Goal: Task Accomplishment & Management: Complete application form

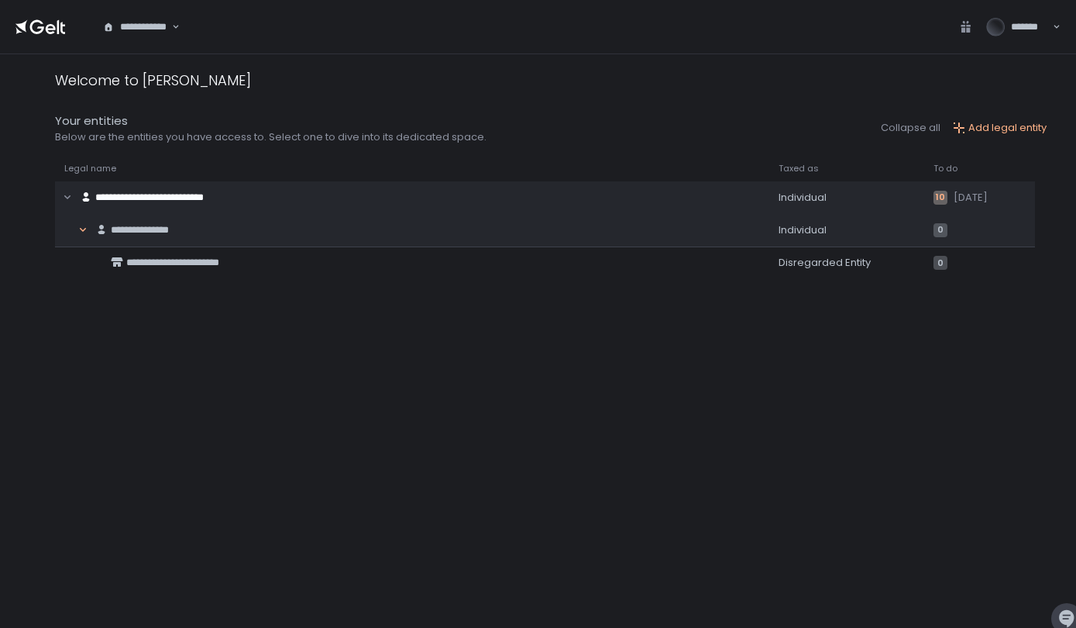
click at [82, 242] on button "button" at bounding box center [83, 229] width 20 height 29
click at [92, 243] on button "button" at bounding box center [83, 229] width 20 height 29
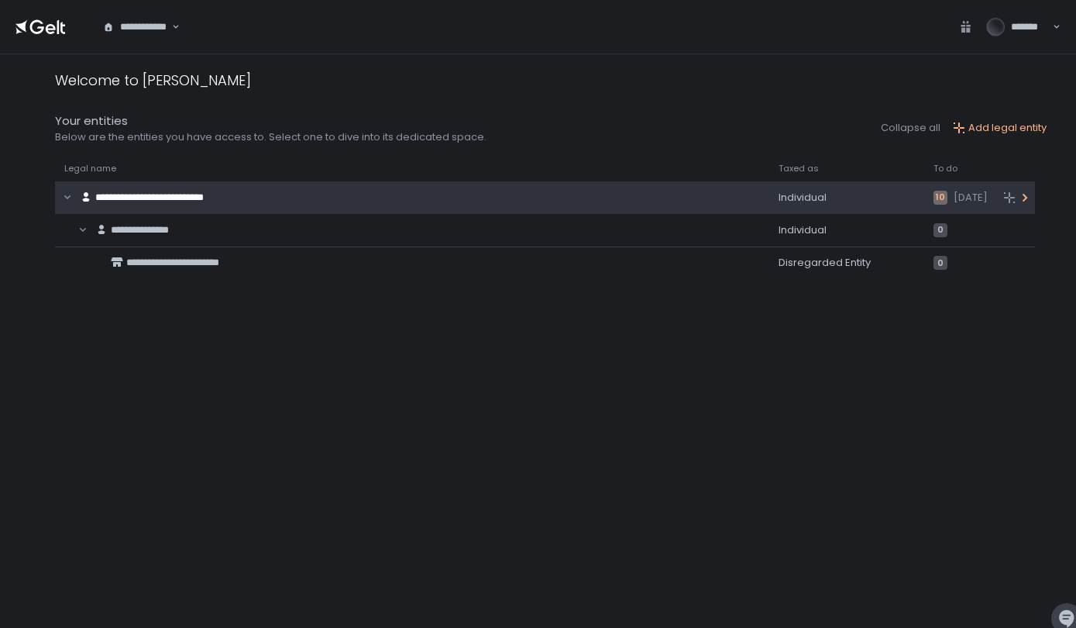
click at [1021, 197] on icon at bounding box center [1025, 197] width 12 height 12
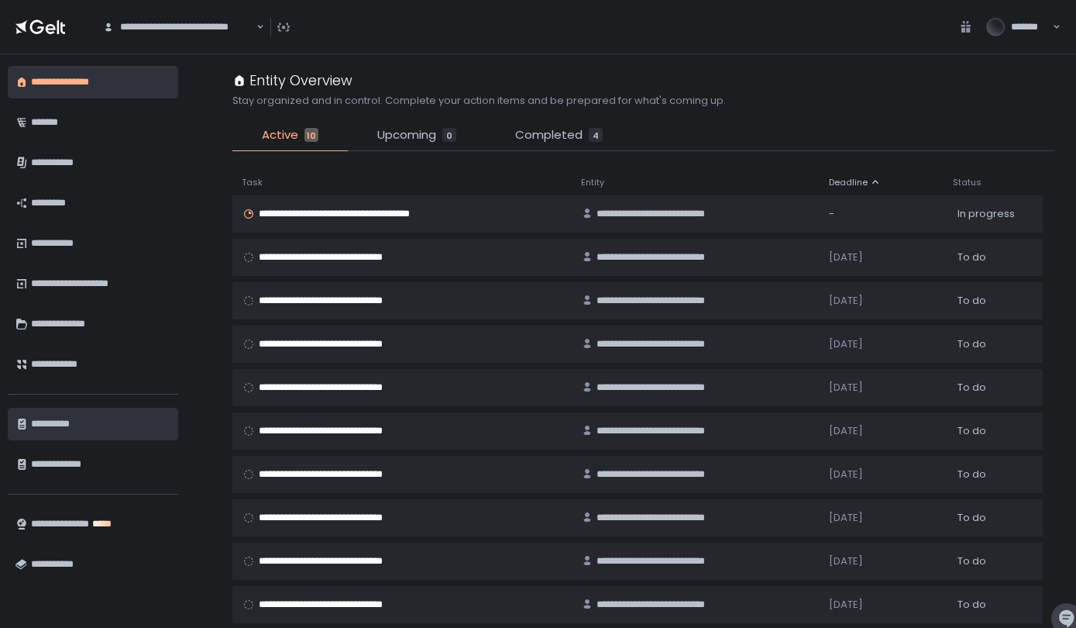
click at [40, 424] on div "**********" at bounding box center [100, 424] width 139 height 26
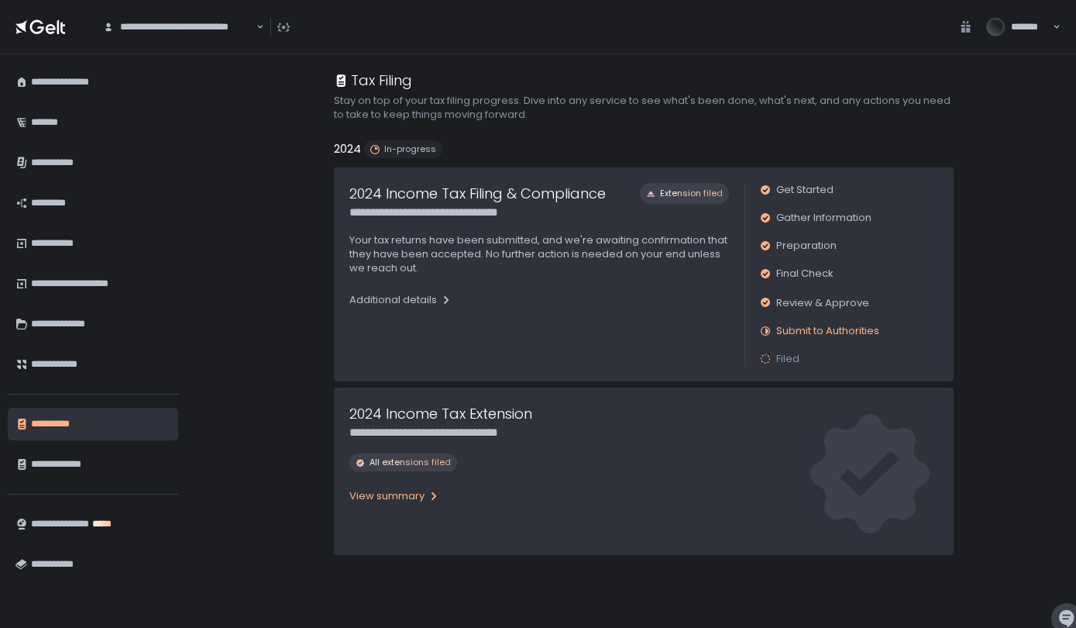
click at [428, 502] on div "View summary" at bounding box center [394, 496] width 91 height 14
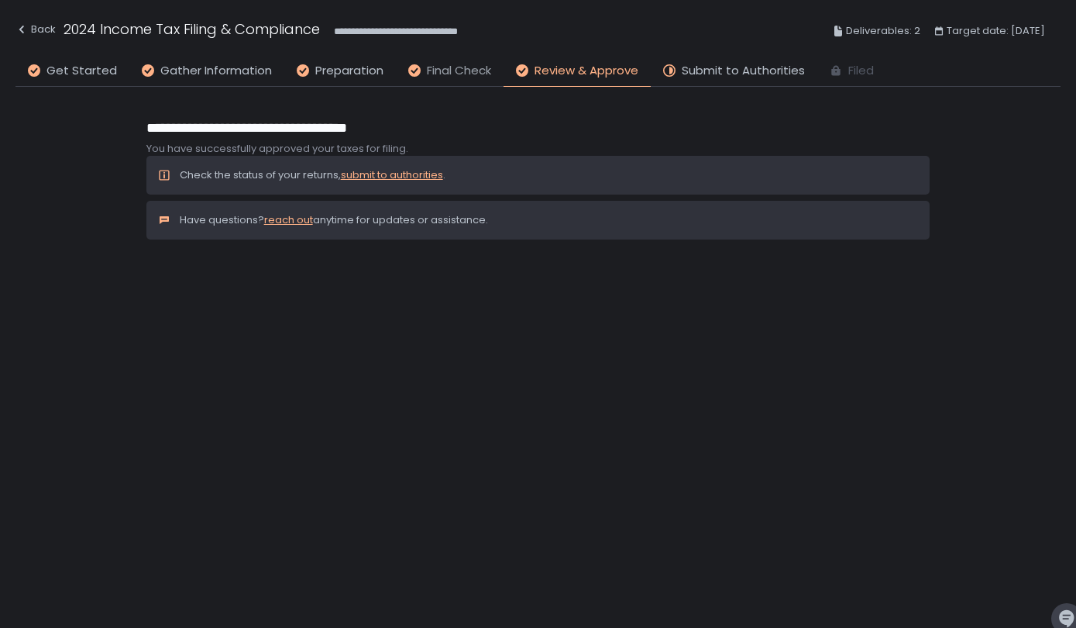
click at [460, 71] on span "Final Check" at bounding box center [459, 71] width 64 height 18
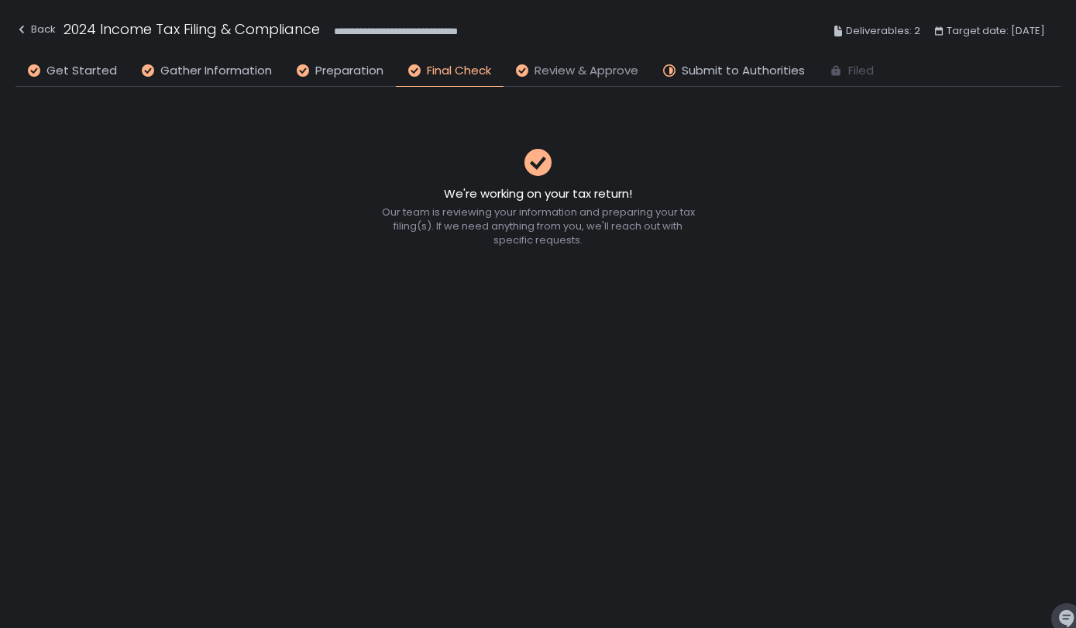
click at [580, 64] on span "Review & Approve" at bounding box center [587, 71] width 104 height 18
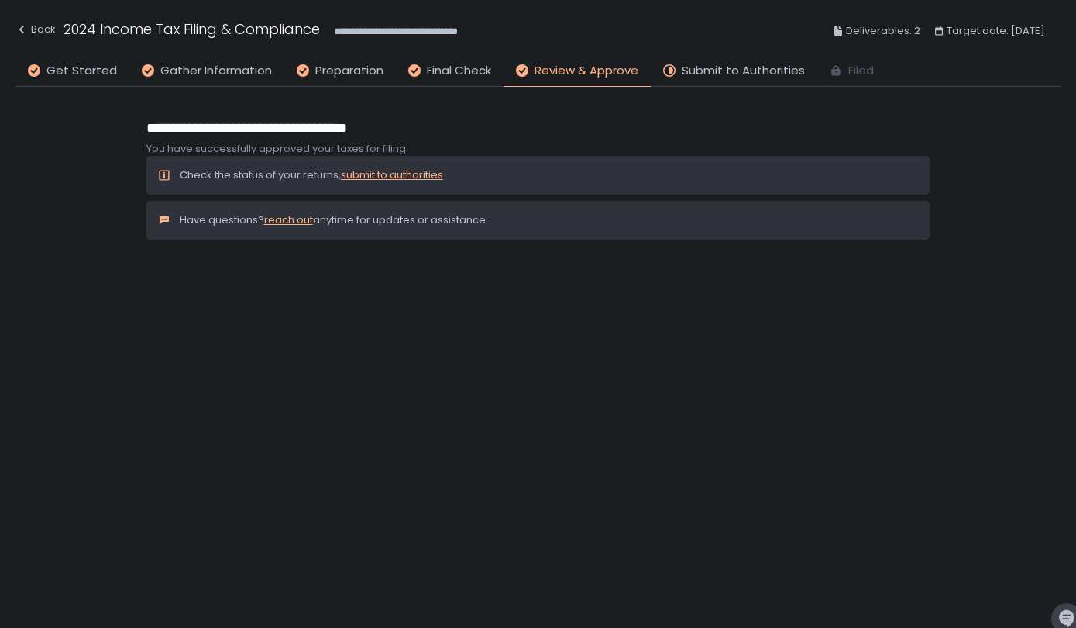
click at [249, 170] on p "Check the status of your returns, submit to authorities ." at bounding box center [313, 175] width 266 height 14
click at [402, 169] on link "submit to authorities" at bounding box center [392, 174] width 102 height 15
